Goal: Transaction & Acquisition: Purchase product/service

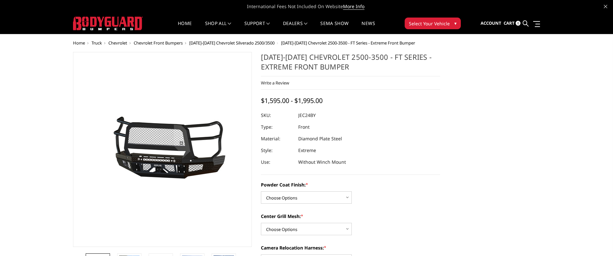
click at [153, 42] on span "Chevrolet Front Bumpers" at bounding box center [158, 43] width 49 height 6
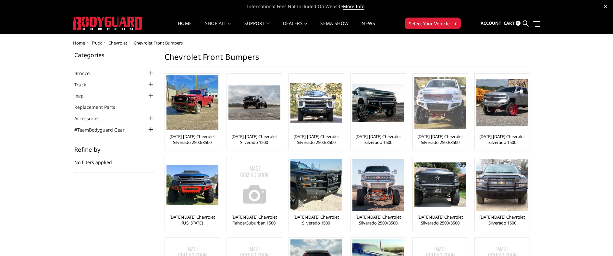
click at [432, 104] on img at bounding box center [441, 103] width 52 height 52
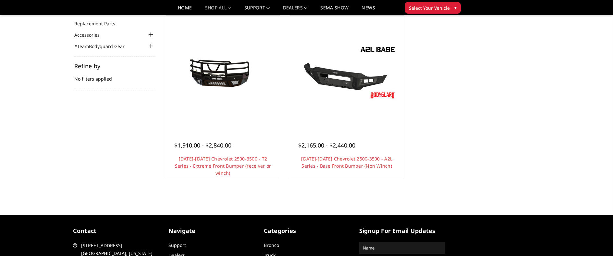
scroll to position [65, 0]
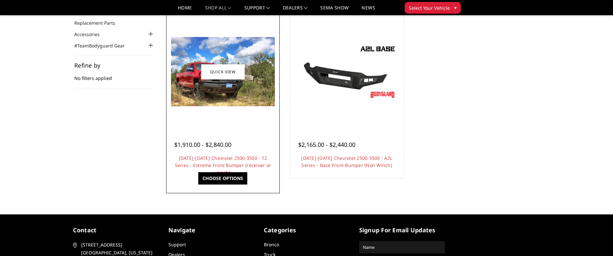
click at [243, 122] on div at bounding box center [223, 72] width 110 height 110
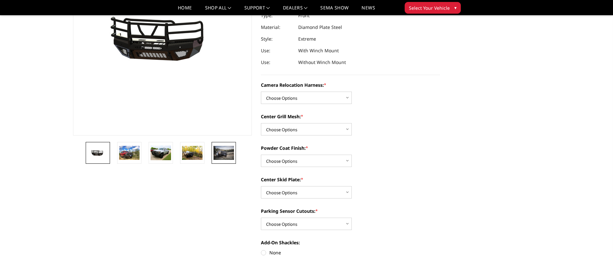
scroll to position [97, 0]
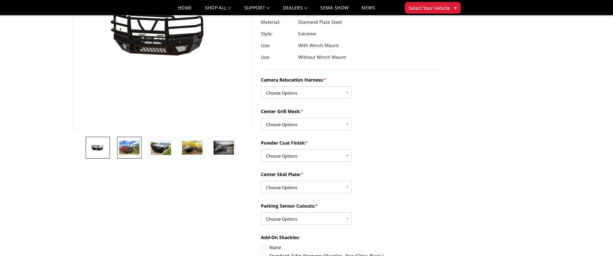
click at [128, 146] on img at bounding box center [129, 148] width 20 height 14
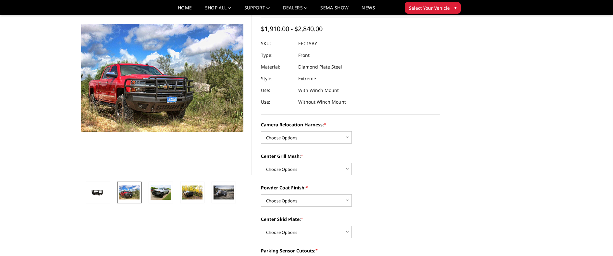
scroll to position [21, 0]
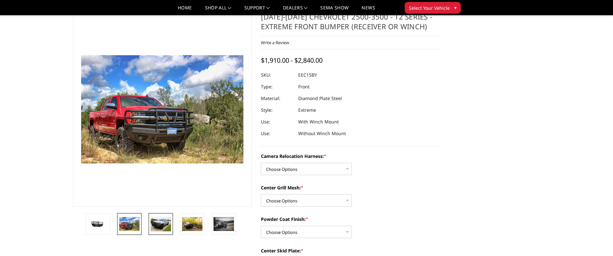
click at [158, 220] on img at bounding box center [161, 224] width 20 height 15
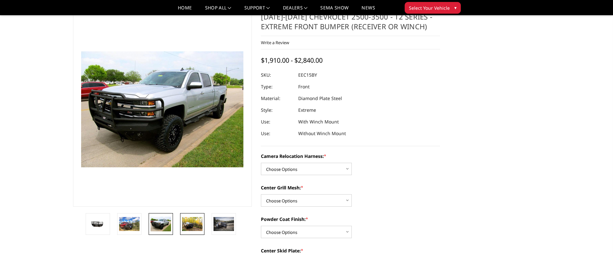
click at [187, 222] on img at bounding box center [192, 224] width 20 height 14
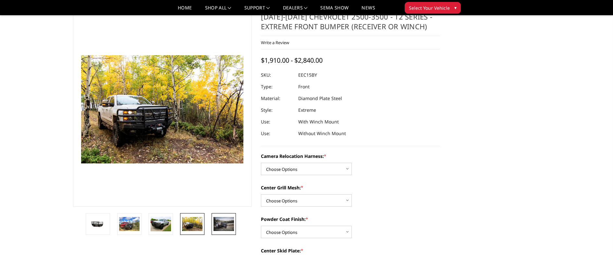
click at [220, 221] on img at bounding box center [224, 224] width 20 height 14
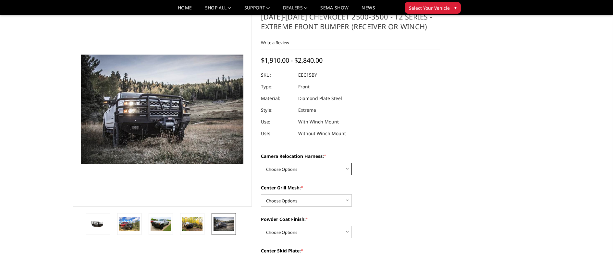
click at [264, 167] on select "Choose Options Without camera harness With camera harness" at bounding box center [306, 169] width 91 height 12
click at [261, 163] on select "Choose Options Without camera harness With camera harness" at bounding box center [306, 169] width 91 height 12
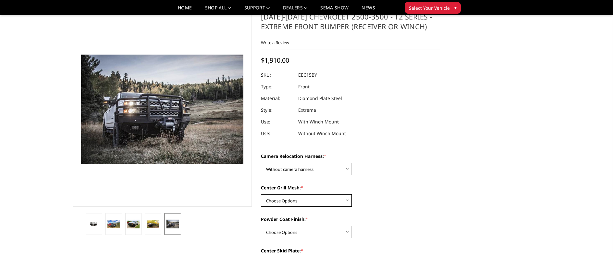
click at [278, 203] on select "Choose Options Without expanded metal With expanded metal" at bounding box center [306, 200] width 91 height 12
click at [288, 171] on select "Choose Options Without camera harness With camera harness" at bounding box center [306, 169] width 91 height 12
click at [261, 163] on select "Choose Options Without camera harness With camera harness" at bounding box center [306, 169] width 91 height 12
click at [292, 171] on select "Choose Options Without camera harness With camera harness" at bounding box center [306, 169] width 91 height 12
select select "3809"
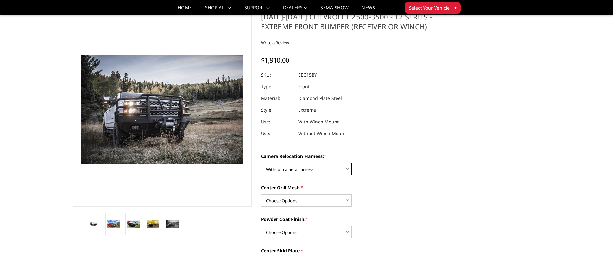
click at [261, 163] on select "Choose Options Without camera harness With camera harness" at bounding box center [306, 169] width 91 height 12
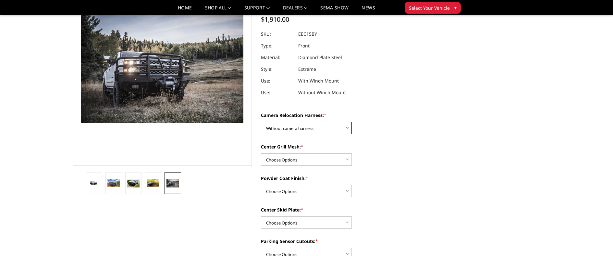
scroll to position [65, 0]
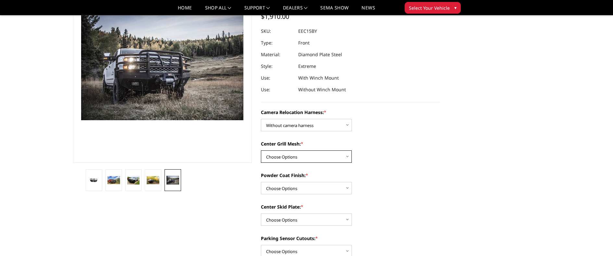
click at [323, 155] on select "Choose Options Without expanded metal With expanded metal" at bounding box center [306, 156] width 91 height 12
select select "3806"
click at [261, 150] on select "Choose Options Without expanded metal With expanded metal" at bounding box center [306, 156] width 91 height 12
click at [156, 180] on img at bounding box center [153, 180] width 13 height 8
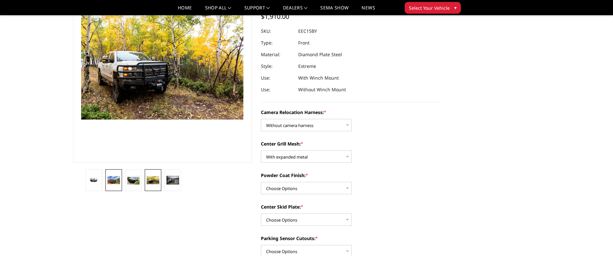
click at [121, 180] on link at bounding box center [114, 180] width 17 height 22
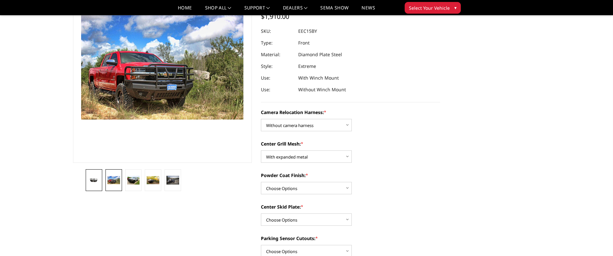
click at [99, 179] on img at bounding box center [94, 180] width 13 height 6
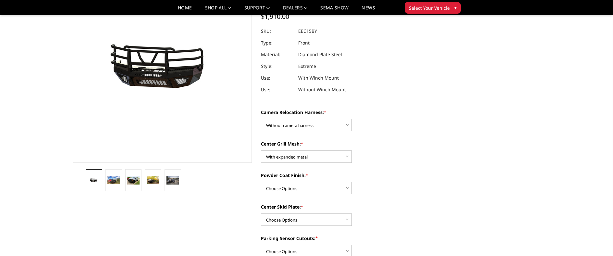
click at [124, 181] on li at bounding box center [134, 180] width 20 height 22
click at [116, 181] on img at bounding box center [113, 180] width 13 height 8
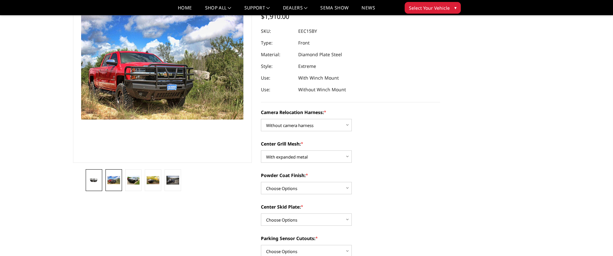
click at [93, 178] on img at bounding box center [94, 180] width 13 height 6
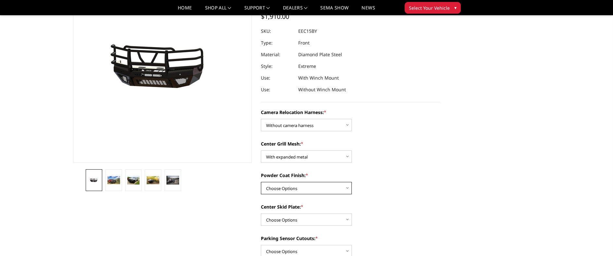
click at [316, 183] on select "Choose Options Textured Black Powder Coat Gloss Black Powder Coat Bare Metal" at bounding box center [306, 188] width 91 height 12
click at [170, 178] on img at bounding box center [173, 180] width 13 height 8
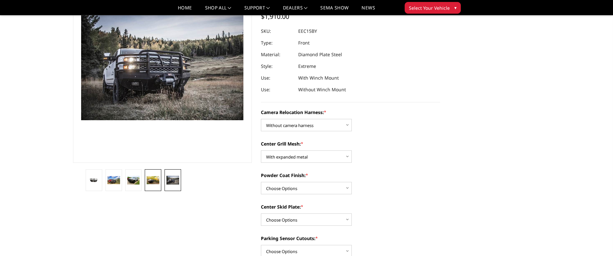
click at [152, 183] on img at bounding box center [153, 180] width 13 height 8
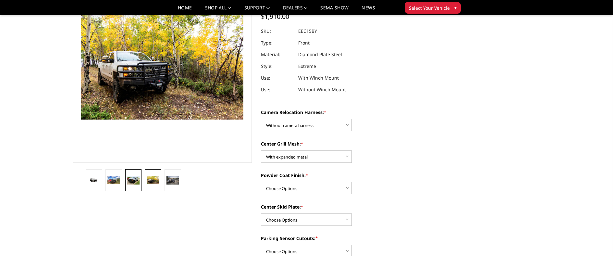
click at [137, 183] on img at bounding box center [133, 180] width 13 height 9
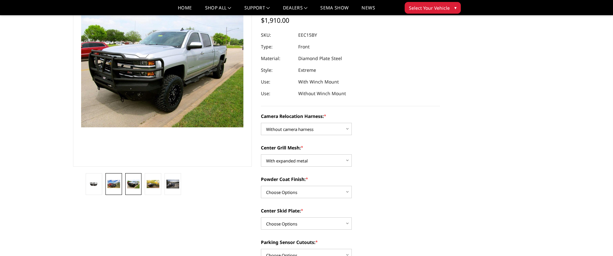
click at [118, 178] on link at bounding box center [114, 184] width 17 height 22
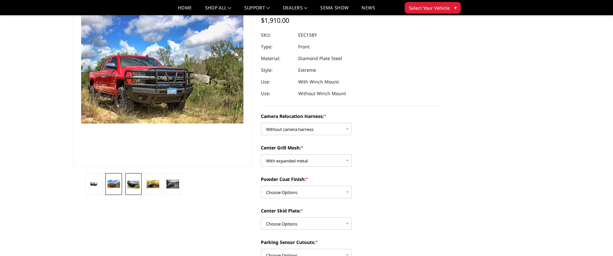
click at [134, 187] on img at bounding box center [133, 184] width 13 height 9
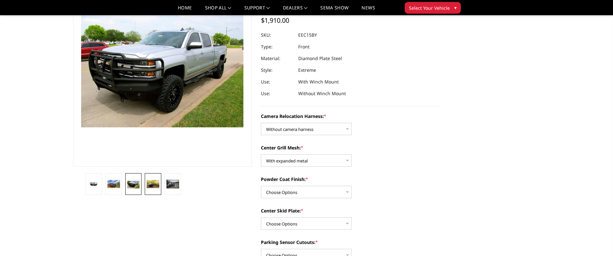
click at [157, 185] on img at bounding box center [153, 184] width 13 height 8
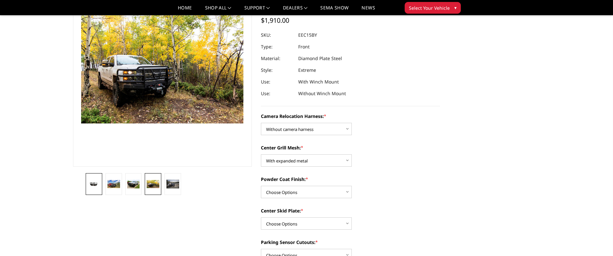
click at [92, 175] on link at bounding box center [94, 184] width 17 height 22
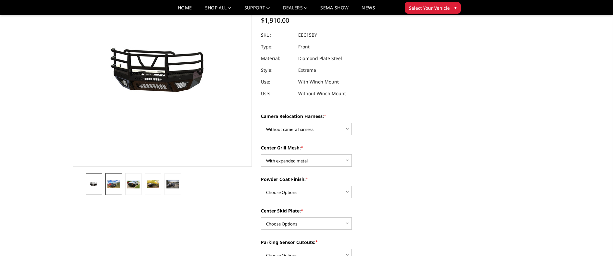
click at [111, 183] on img at bounding box center [113, 184] width 13 height 8
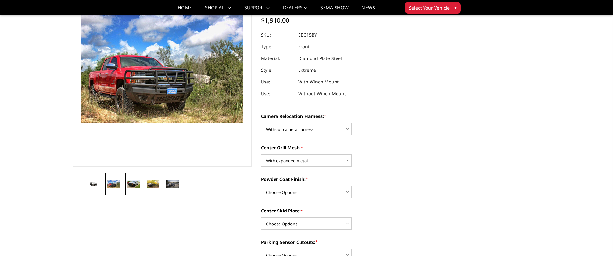
click at [134, 182] on img at bounding box center [133, 184] width 13 height 9
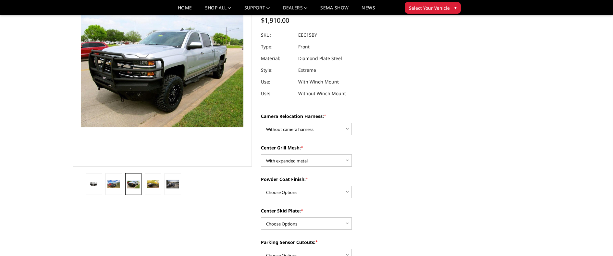
scroll to position [57, 0]
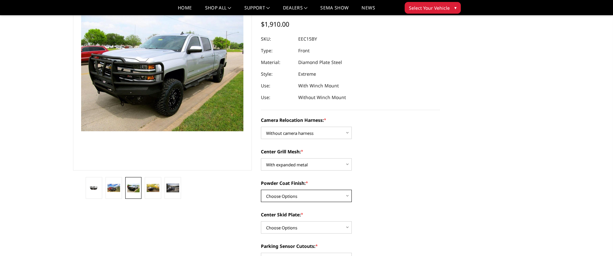
click at [310, 198] on select "Choose Options Textured Black Powder Coat Gloss Black Powder Coat Bare Metal" at bounding box center [306, 196] width 91 height 12
select select "3805"
click at [261, 190] on select "Choose Options Textured Black Powder Coat Gloss Black Powder Coat Bare Metal" at bounding box center [306, 196] width 91 height 12
click at [309, 230] on select "Choose Options Winch Mount Skid Plate Standard Skid Plate (included) 2" Receive…" at bounding box center [306, 227] width 91 height 12
select select "3800"
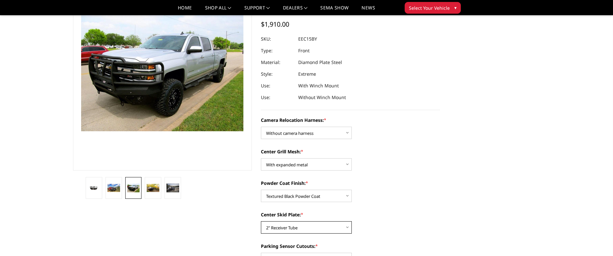
click at [261, 221] on select "Choose Options Winch Mount Skid Plate Standard Skid Plate (included) 2" Receive…" at bounding box center [306, 227] width 91 height 12
click at [298, 226] on select "Choose Options Winch Mount Skid Plate Standard Skid Plate (included) 2" Receive…" at bounding box center [306, 227] width 91 height 12
click at [379, 217] on label "Center Skid Plate: *" at bounding box center [350, 214] width 179 height 7
click at [352, 221] on select "Choose Options Winch Mount Skid Plate Standard Skid Plate (included) 2" Receive…" at bounding box center [306, 227] width 91 height 12
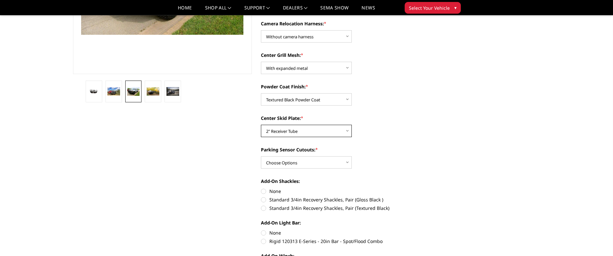
scroll to position [155, 0]
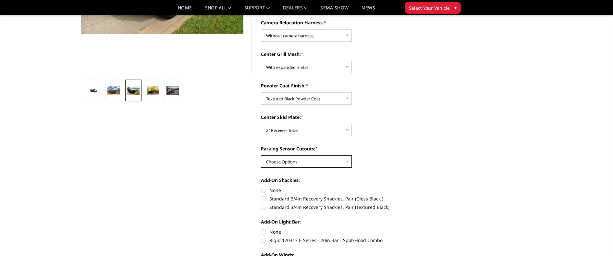
click at [329, 162] on select "Choose Options Yes - With Parking Sensor Cutouts" at bounding box center [306, 161] width 91 height 12
click at [416, 135] on div "Center Skid Plate: * Choose Options Winch Mount Skid Plate Standard Skid Plate …" at bounding box center [350, 125] width 179 height 22
click at [323, 167] on select "Choose Options Yes - With Parking Sensor Cutouts" at bounding box center [306, 161] width 91 height 12
select select "3799"
click at [261, 155] on select "Choose Options Yes - With Parking Sensor Cutouts" at bounding box center [306, 161] width 91 height 12
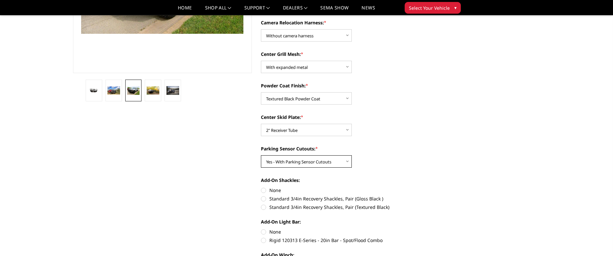
click at [329, 162] on select "Choose Options Yes - With Parking Sensor Cutouts" at bounding box center [306, 161] width 91 height 12
select select
click at [261, 155] on select "Choose Options Yes - With Parking Sensor Cutouts" at bounding box center [306, 161] width 91 height 12
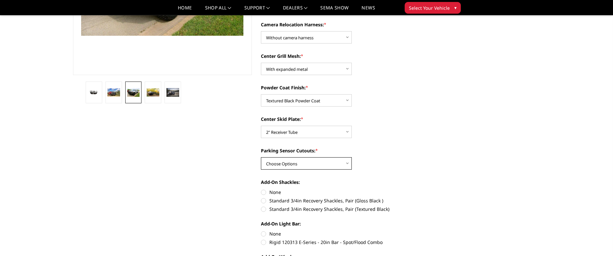
scroll to position [162, 0]
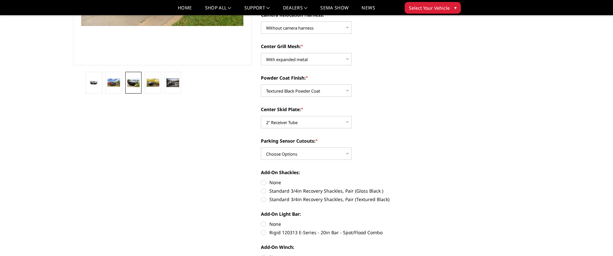
click at [264, 180] on label "None" at bounding box center [350, 182] width 179 height 7
click at [261, 179] on input "None" at bounding box center [261, 179] width 0 height 0
radio input "true"
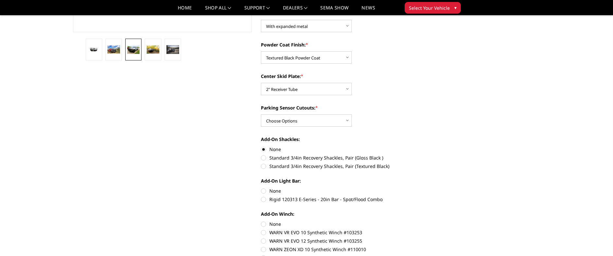
scroll to position [227, 0]
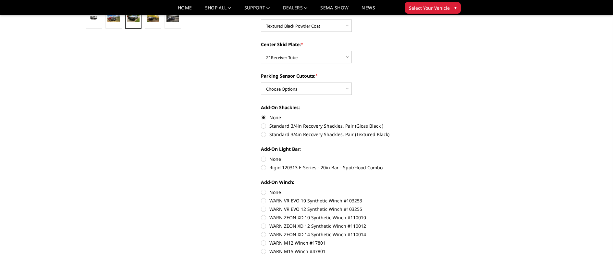
click at [263, 158] on label "None" at bounding box center [350, 159] width 179 height 7
click at [261, 156] on input "None" at bounding box center [261, 156] width 0 height 0
radio input "true"
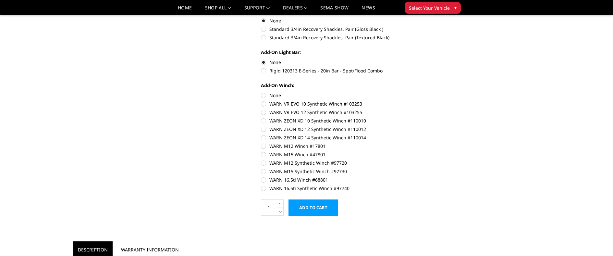
scroll to position [325, 0]
click at [264, 94] on label "None" at bounding box center [350, 94] width 179 height 7
click at [261, 92] on input "None" at bounding box center [261, 91] width 0 height 0
radio input "true"
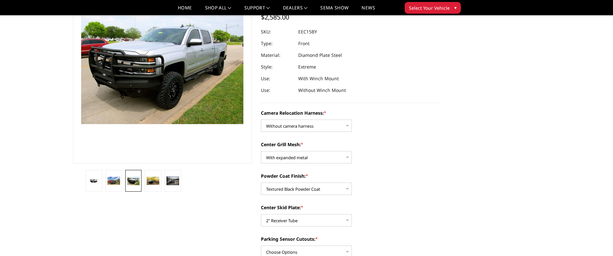
scroll to position [65, 0]
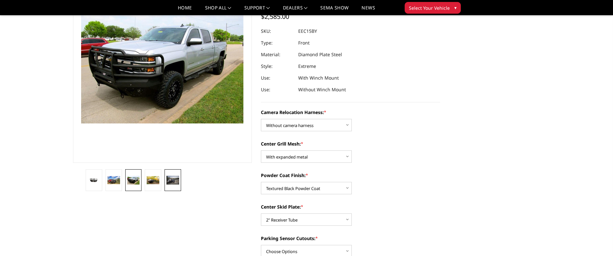
click at [168, 183] on img at bounding box center [173, 180] width 13 height 8
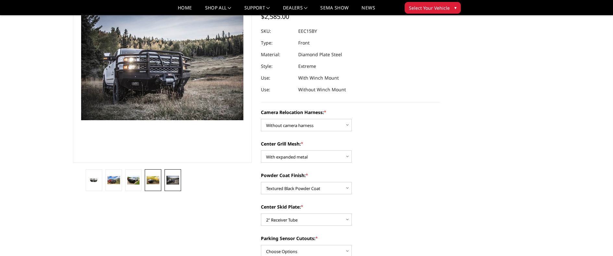
click at [154, 174] on link at bounding box center [153, 180] width 17 height 22
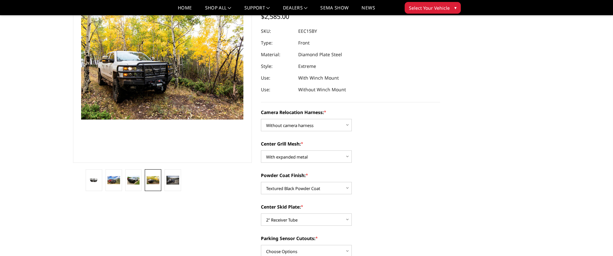
scroll to position [0, 0]
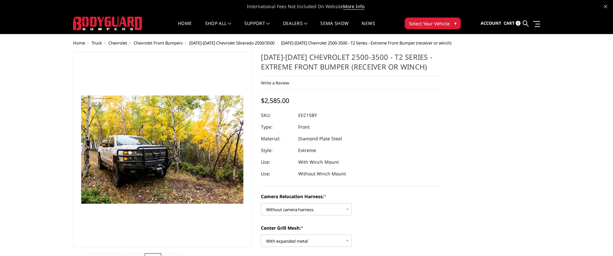
drag, startPoint x: 300, startPoint y: 58, endPoint x: 418, endPoint y: 54, distance: 118.0
click at [418, 54] on h1 "2015-2019 Chevrolet 2500-3500 - T2 Series - Extreme Front Bumper (receiver or w…" at bounding box center [350, 64] width 179 height 24
drag, startPoint x: 301, startPoint y: 58, endPoint x: 397, endPoint y: 58, distance: 96.1
click at [397, 58] on h1 "2015-2019 Chevrolet 2500-3500 - T2 Series - Extreme Front Bumper (receiver or w…" at bounding box center [350, 64] width 179 height 24
drag, startPoint x: 430, startPoint y: 56, endPoint x: 365, endPoint y: 53, distance: 65.4
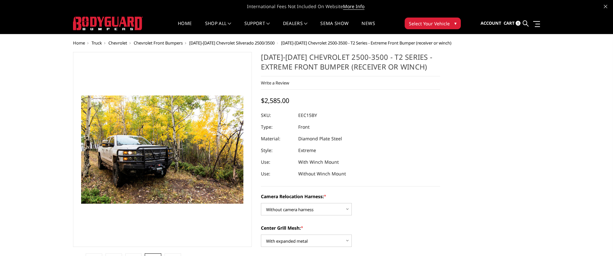
click at [365, 53] on h1 "2015-2019 Chevrolet 2500-3500 - T2 Series - Extreme Front Bumper (receiver or w…" at bounding box center [350, 64] width 179 height 24
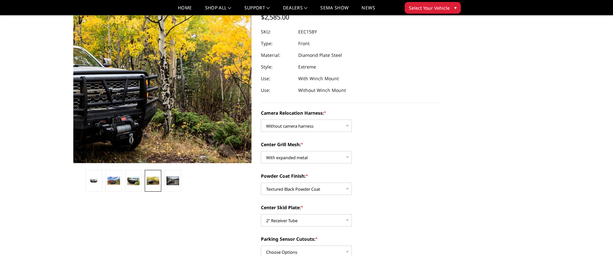
scroll to position [65, 0]
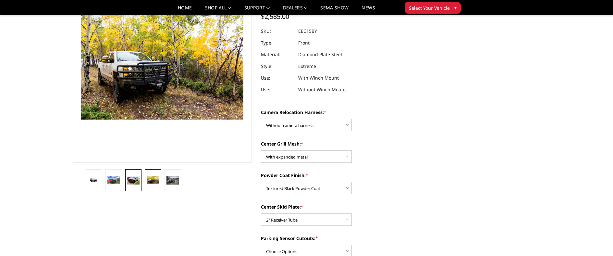
click at [136, 177] on img at bounding box center [133, 180] width 13 height 9
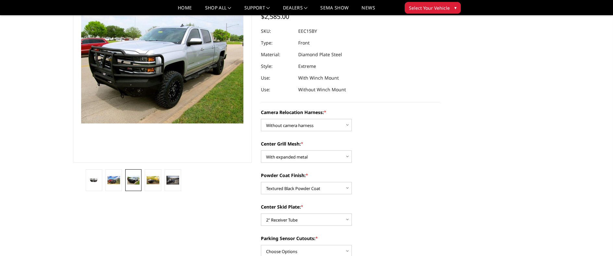
scroll to position [61, 0]
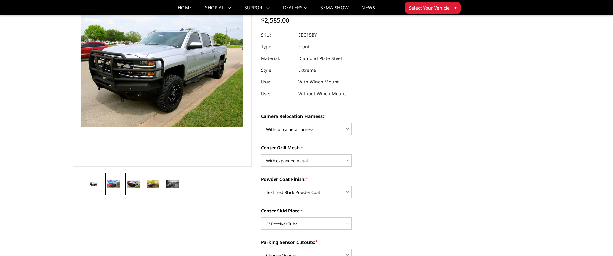
click at [115, 177] on link at bounding box center [114, 184] width 17 height 22
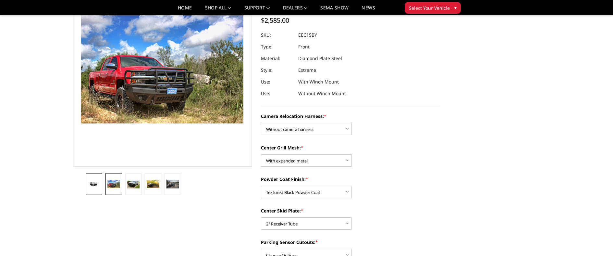
click at [97, 189] on link at bounding box center [94, 184] width 17 height 22
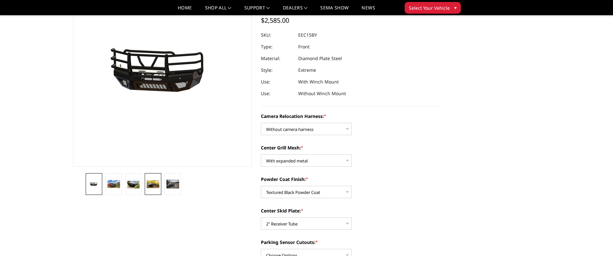
click at [154, 185] on img at bounding box center [153, 184] width 13 height 8
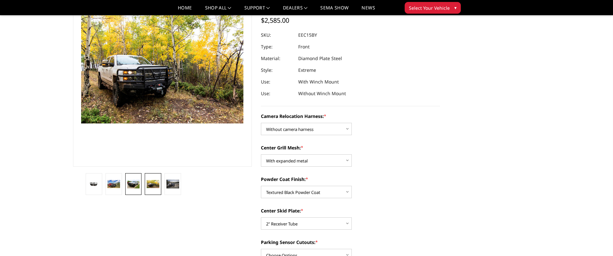
click at [133, 184] on img at bounding box center [133, 184] width 13 height 9
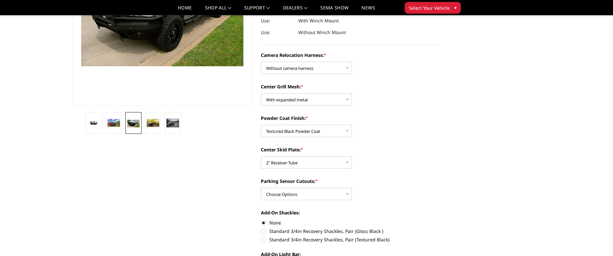
scroll to position [25, 0]
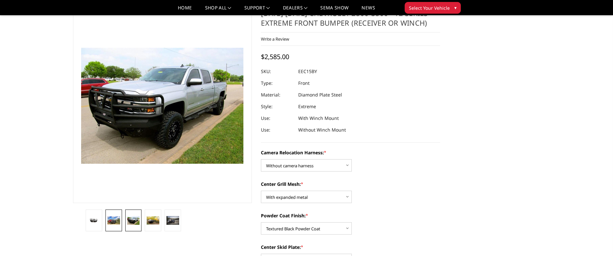
click at [109, 222] on img at bounding box center [113, 220] width 13 height 8
